Goal: Task Accomplishment & Management: Manage account settings

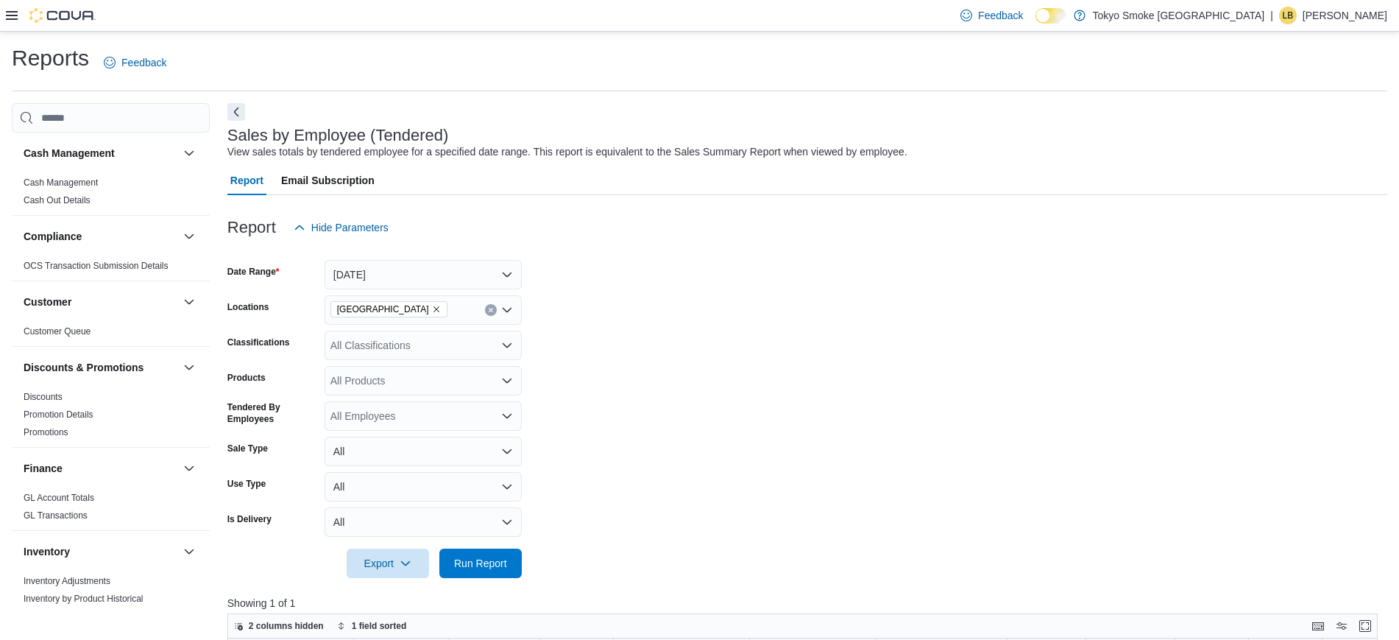
scroll to position [845, 0]
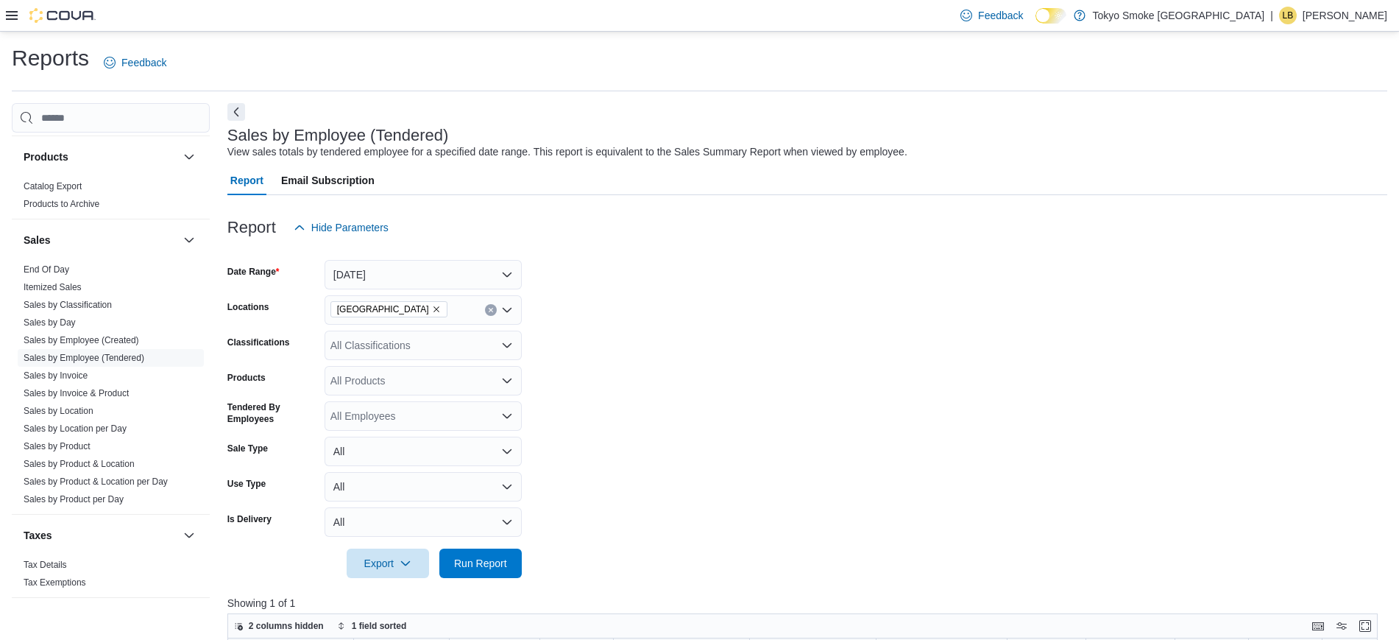
click at [1337, 13] on p "[PERSON_NAME]" at bounding box center [1345, 16] width 85 height 18
click at [1322, 135] on button "Sign Out" at bounding box center [1313, 143] width 135 height 24
